Goal: Find specific page/section: Find specific page/section

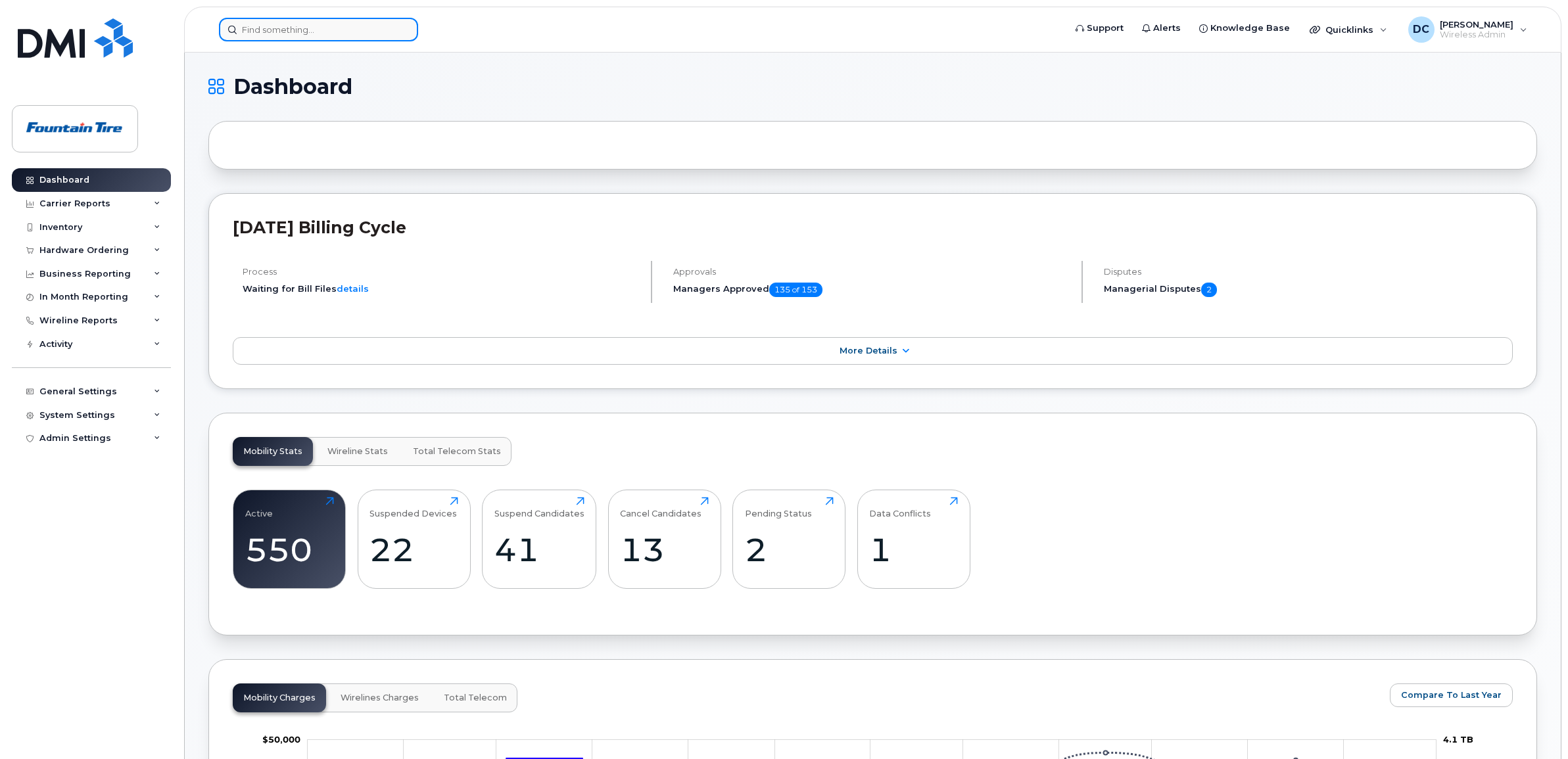
click at [297, 29] on input at bounding box center [318, 29] width 199 height 23
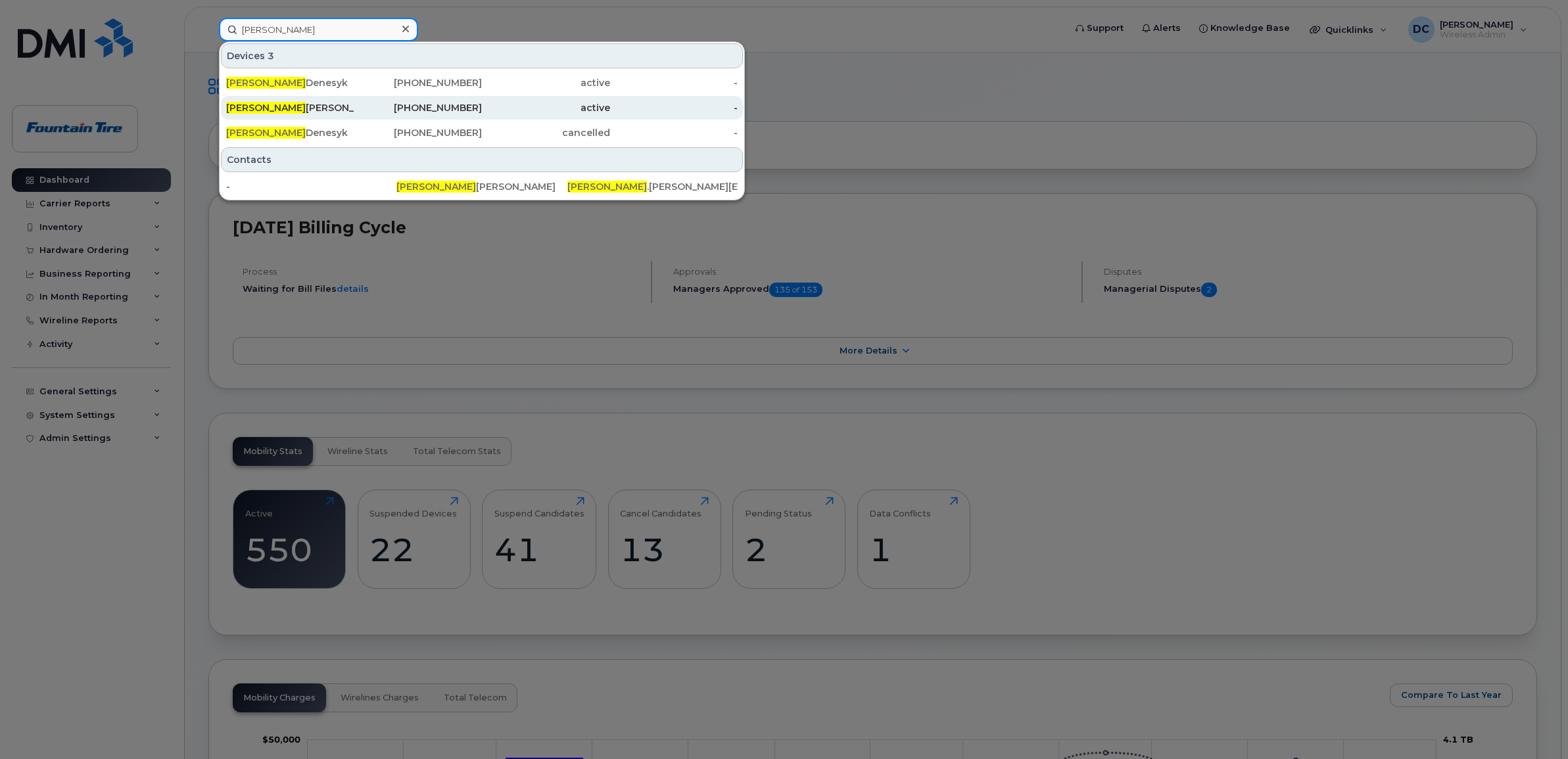
type input "[PERSON_NAME]"
click at [278, 101] on div "[PERSON_NAME]" at bounding box center [290, 107] width 129 height 23
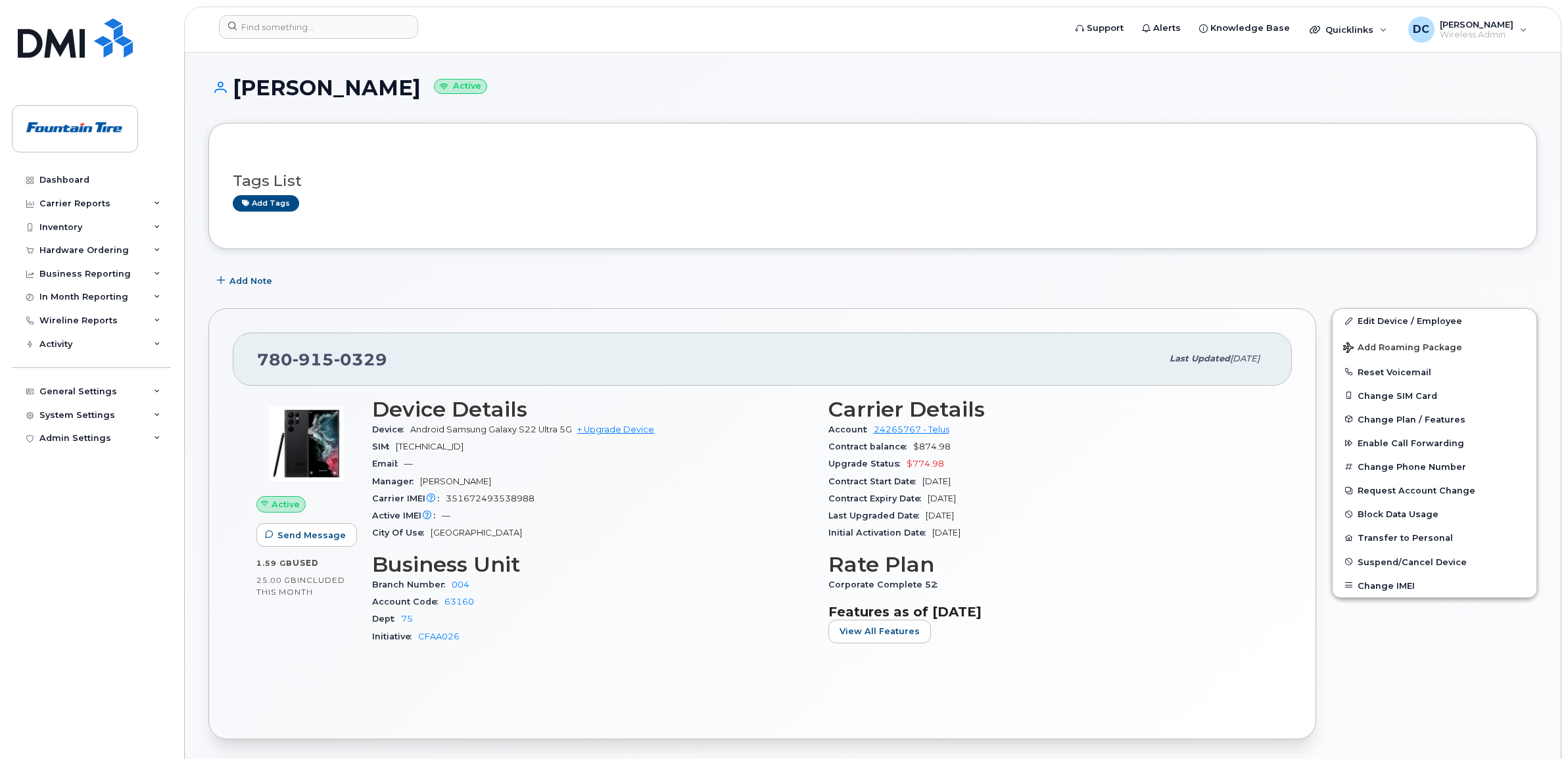
click at [983, 112] on div "Jennifer Ferrier Active" at bounding box center [873, 99] width 1329 height 46
